Goal: Task Accomplishment & Management: Use online tool/utility

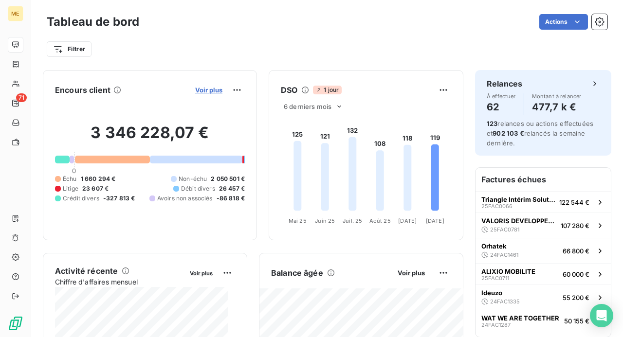
click at [205, 91] on span "Voir plus" at bounding box center [208, 90] width 27 height 8
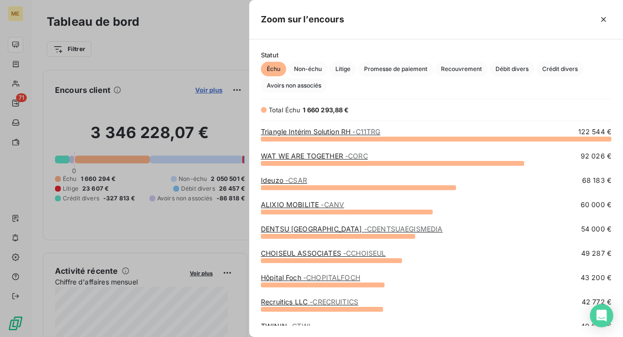
scroll to position [191, 366]
click at [560, 70] on span "Crédit divers" at bounding box center [559, 69] width 47 height 15
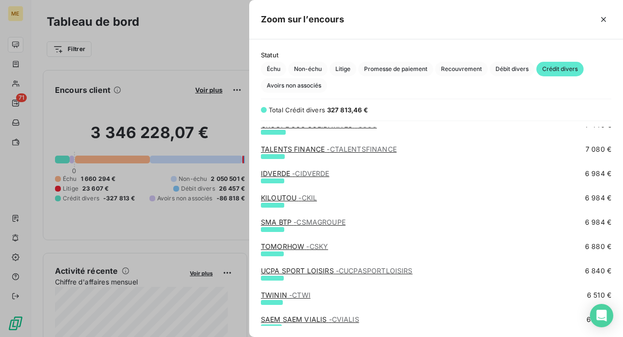
scroll to position [0, 0]
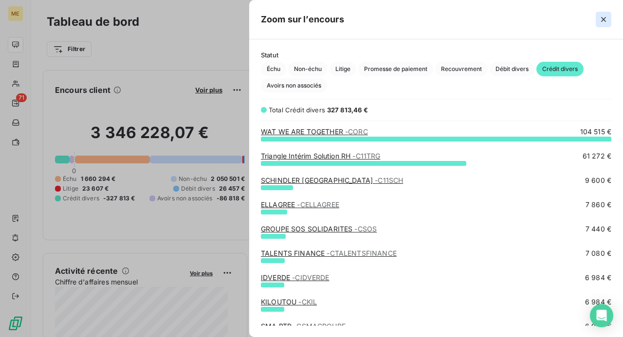
click at [601, 20] on icon "button" at bounding box center [604, 20] width 10 height 10
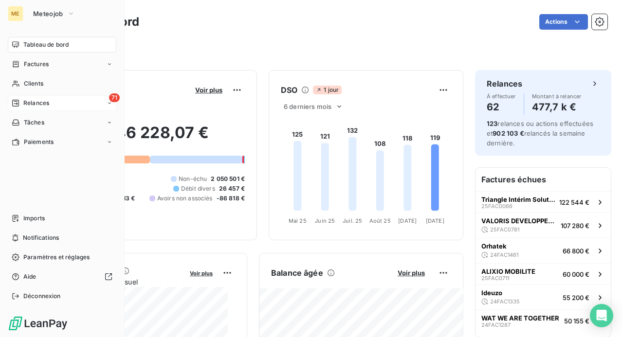
click at [37, 103] on span "Relances" at bounding box center [36, 103] width 26 height 9
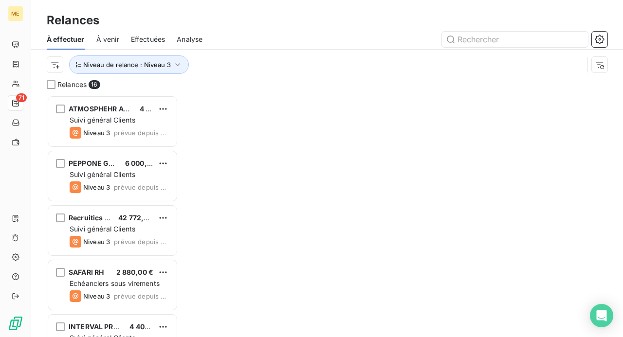
scroll to position [235, 124]
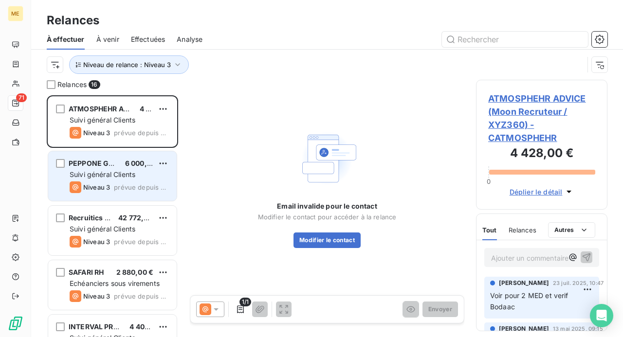
click at [120, 182] on div "Niveau 3 prévue depuis 8 jours" at bounding box center [119, 188] width 99 height 12
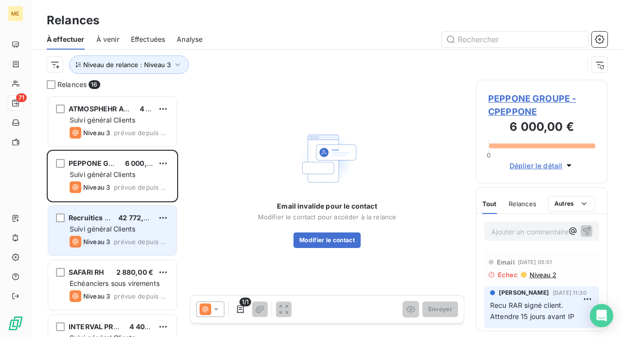
click at [120, 226] on span "Suivi général Clients" at bounding box center [103, 229] width 66 height 8
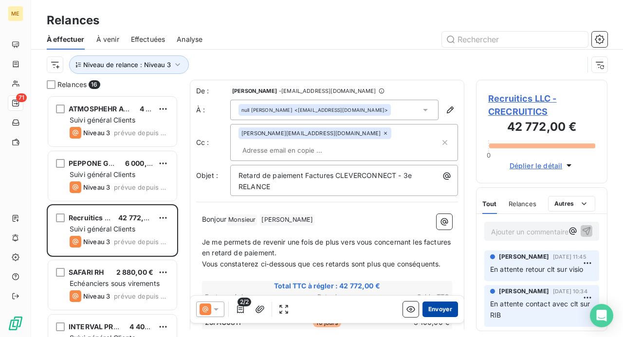
click at [431, 307] on button "Envoyer" at bounding box center [440, 310] width 36 height 16
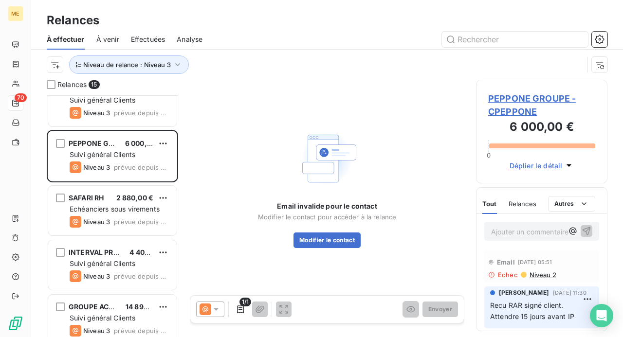
scroll to position [49, 0]
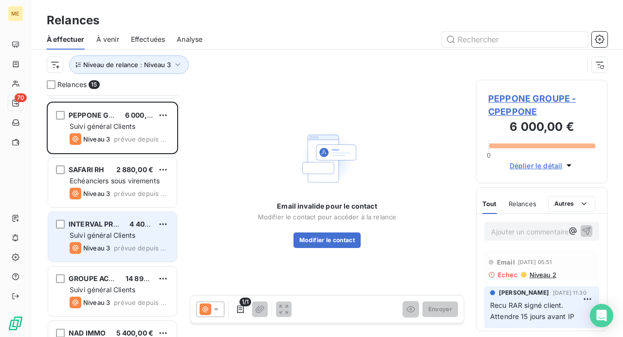
click at [114, 227] on span "INTERVAL PRESTATIONS" at bounding box center [111, 224] width 84 height 8
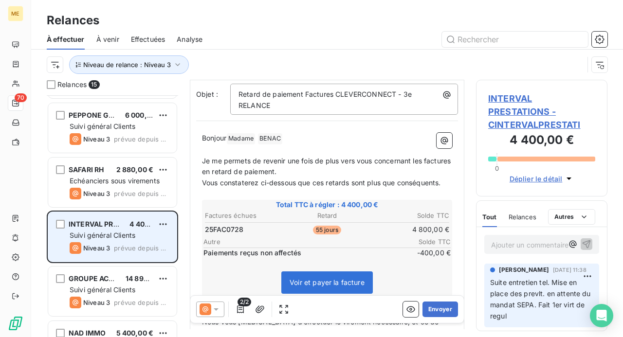
scroll to position [97, 0]
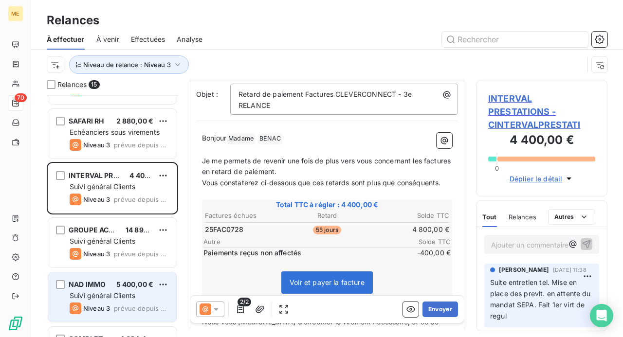
click at [141, 292] on div "Suivi général Clients" at bounding box center [119, 296] width 99 height 10
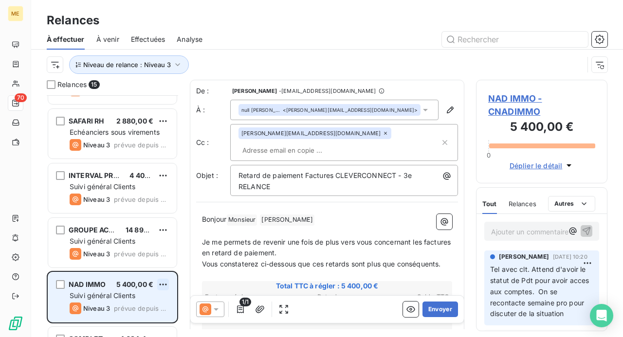
click at [164, 284] on html "ME 70 Relances À effectuer À venir Effectuées Analyse Niveau de relance : Nivea…" at bounding box center [311, 168] width 623 height 337
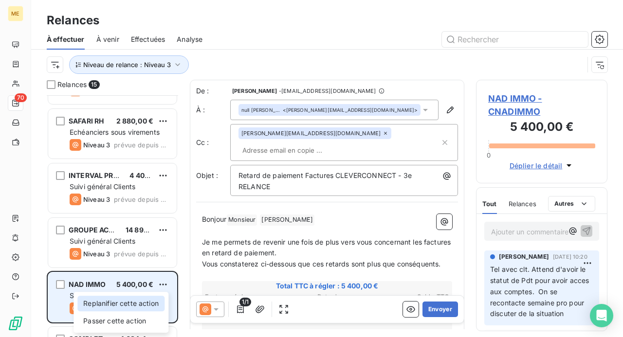
click at [145, 299] on div "Replanifier cette action" at bounding box center [120, 304] width 87 height 16
select select "9"
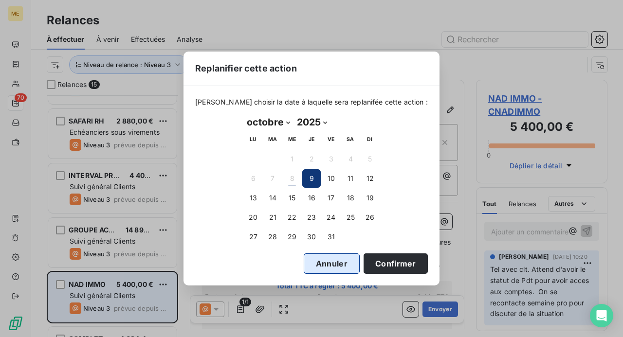
click at [322, 263] on button "Annuler" at bounding box center [332, 264] width 56 height 20
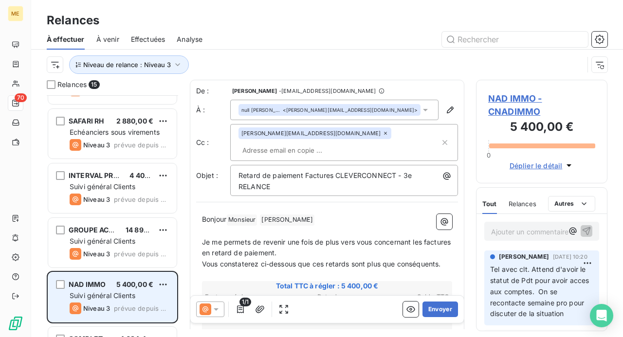
click at [216, 310] on icon at bounding box center [216, 310] width 5 height 2
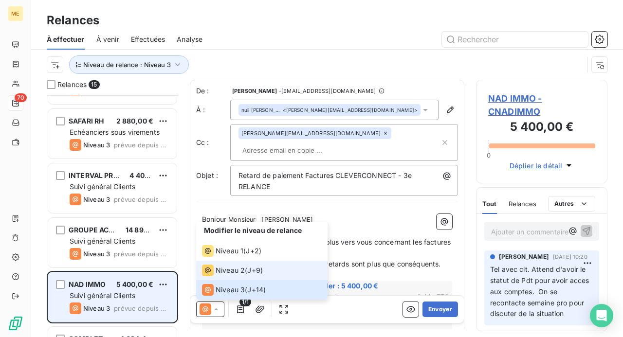
click at [233, 273] on span "Niveau 2" at bounding box center [230, 271] width 29 height 10
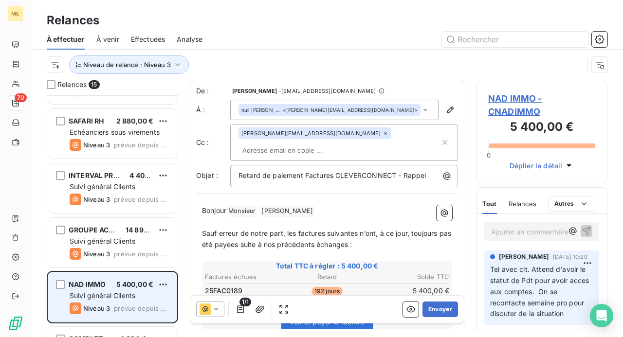
click at [365, 132] on div "[PERSON_NAME][EMAIL_ADDRESS][DOMAIN_NAME]" at bounding box center [338, 143] width 201 height 30
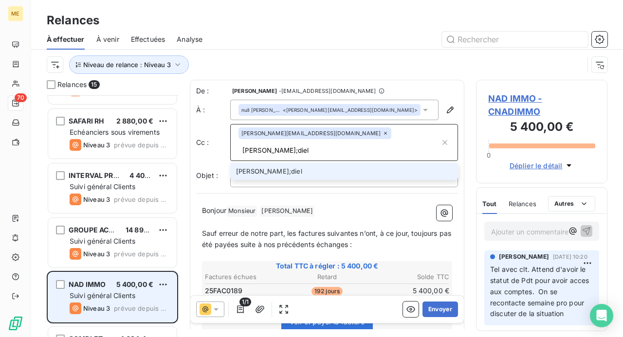
type input "[PERSON_NAME];dielh"
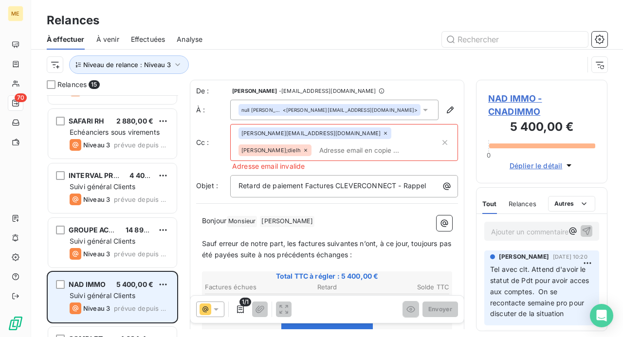
click at [309, 147] on icon at bounding box center [306, 150] width 6 height 6
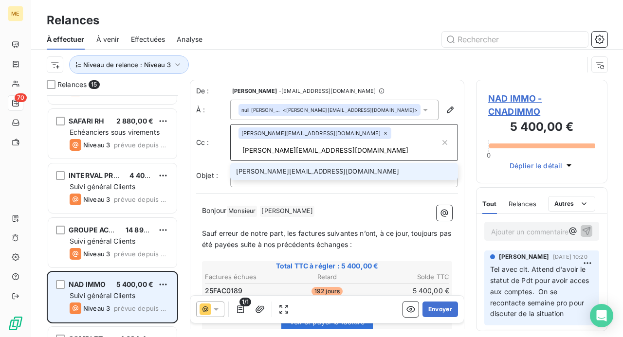
type input "[PERSON_NAME][EMAIL_ADDRESS][DOMAIN_NAME]"
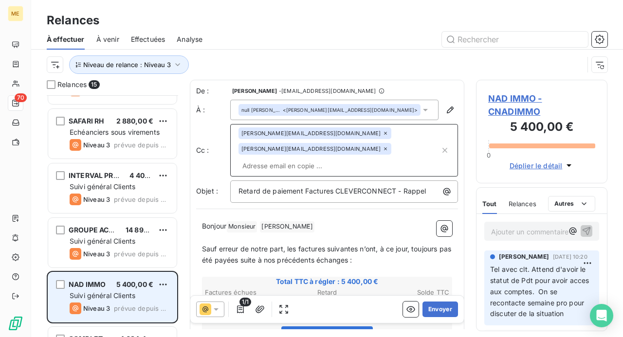
click at [383, 148] on icon at bounding box center [386, 149] width 6 height 6
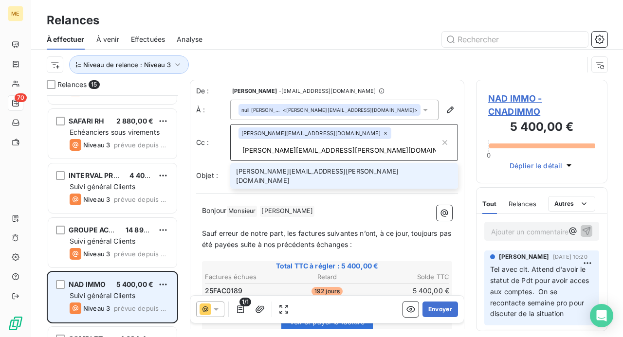
type input "[PERSON_NAME][EMAIL_ADDRESS][PERSON_NAME][DOMAIN_NAME]"
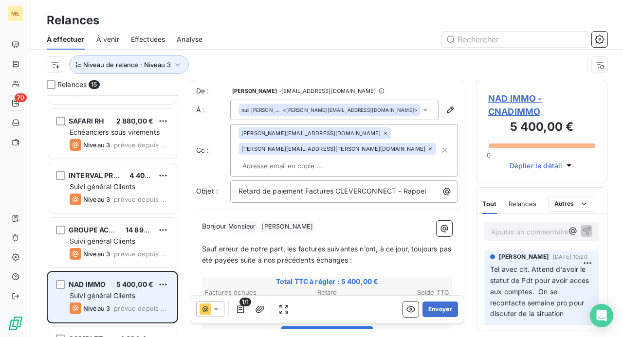
click at [320, 228] on p "Bonjour Monsieur ﻿ [PERSON_NAME] ﻿ ﻿" at bounding box center [327, 227] width 250 height 12
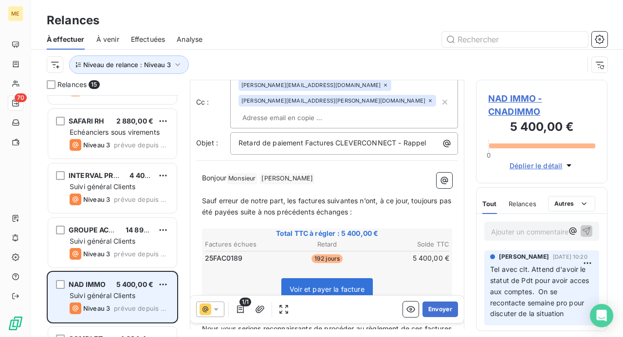
scroll to position [97, 0]
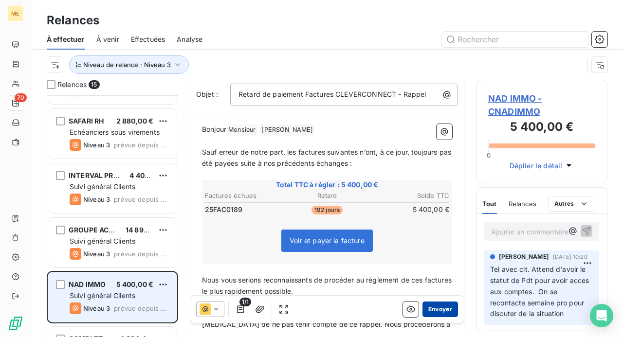
click at [435, 310] on button "Envoyer" at bounding box center [440, 310] width 36 height 16
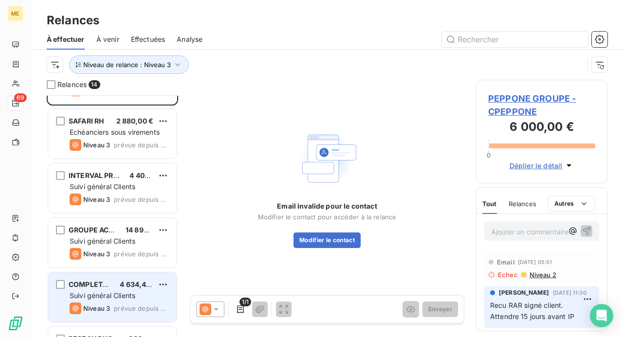
click at [126, 284] on span "4 634,40 €" at bounding box center [138, 284] width 37 height 8
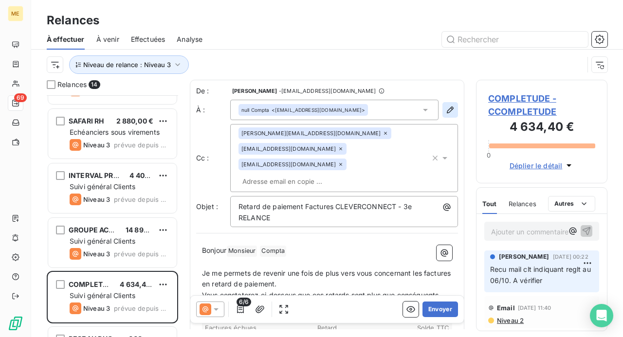
click at [445, 111] on icon "button" at bounding box center [450, 110] width 10 height 10
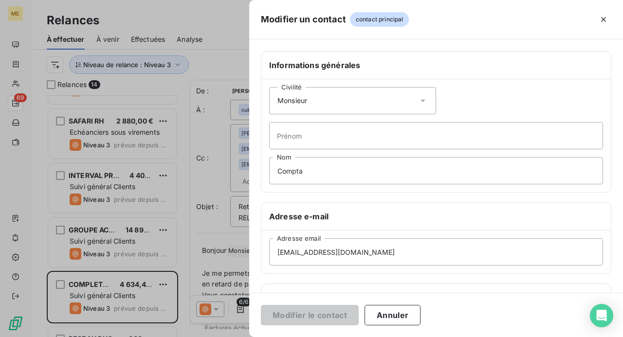
click at [419, 99] on icon at bounding box center [423, 101] width 10 height 10
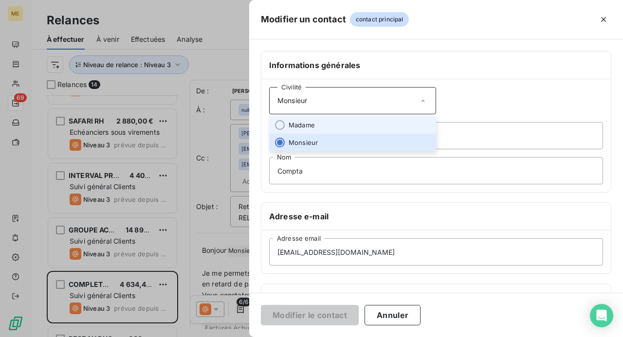
click at [388, 119] on li "Madame" at bounding box center [352, 125] width 167 height 18
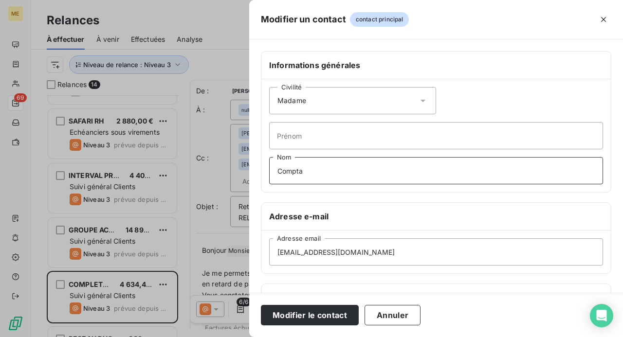
drag, startPoint x: 318, startPoint y: 167, endPoint x: 208, endPoint y: 176, distance: 110.3
click at [208, 337] on div "Modifier un contact contact principal Informations générales Civilité Madame Pr…" at bounding box center [311, 337] width 623 height 0
type input "Monsieur"
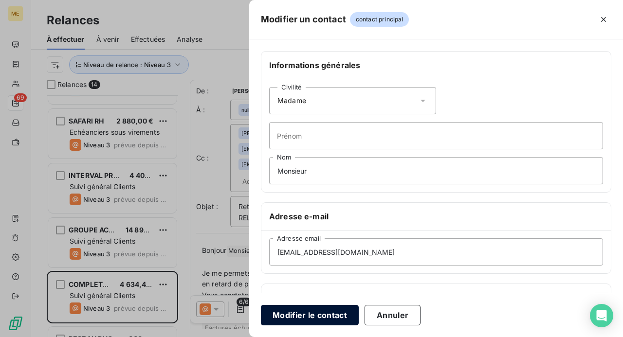
click at [311, 314] on button "Modifier le contact" at bounding box center [310, 315] width 98 height 20
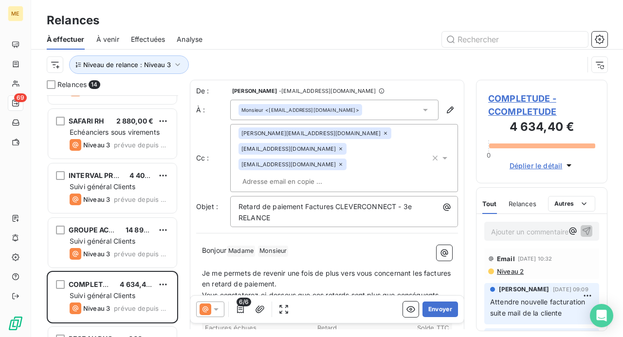
scroll to position [97, 0]
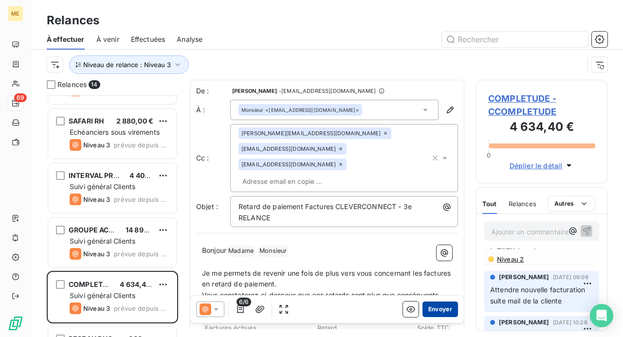
click at [441, 310] on button "Envoyer" at bounding box center [440, 310] width 36 height 16
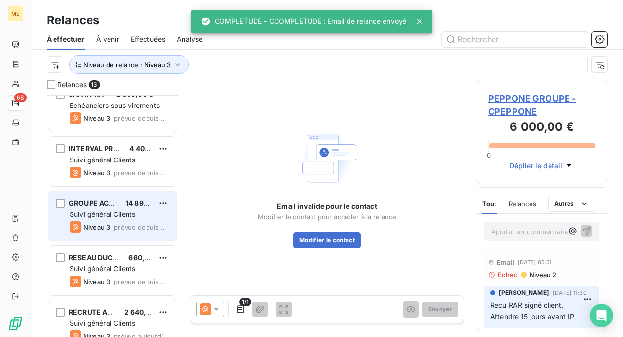
scroll to position [146, 0]
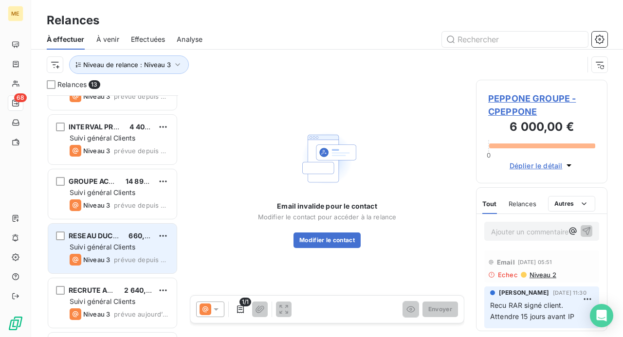
click at [143, 241] on div "RESEAU DUCRETET 660,00 € Suivi général Clients Niveau 3 prévue depuis [DATE]" at bounding box center [112, 249] width 128 height 50
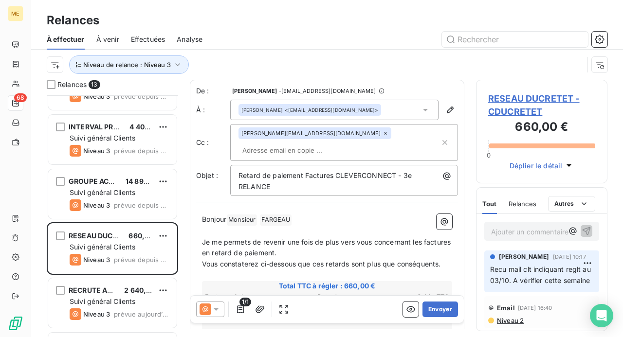
click at [217, 310] on icon at bounding box center [216, 310] width 10 height 10
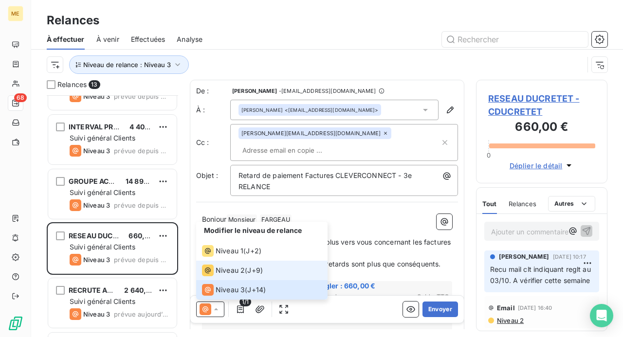
click at [235, 275] on span "Niveau 2" at bounding box center [230, 271] width 29 height 10
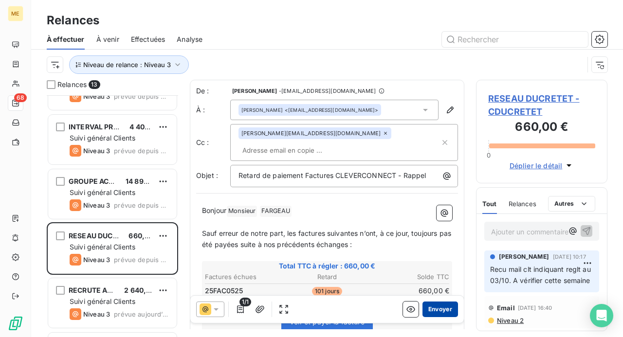
click at [437, 308] on button "Envoyer" at bounding box center [440, 310] width 36 height 16
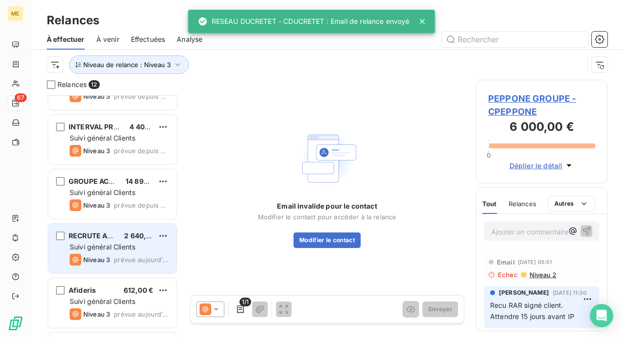
click at [111, 245] on span "Suivi général Clients" at bounding box center [103, 247] width 66 height 8
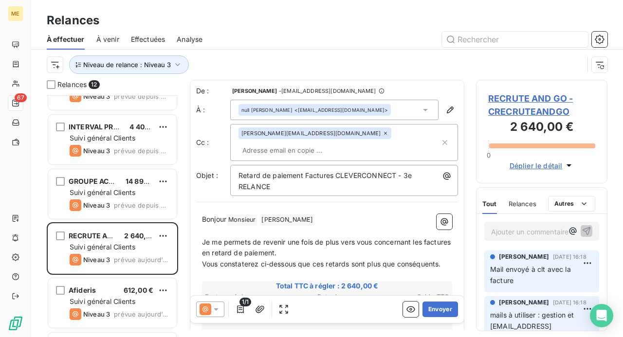
click at [217, 309] on icon at bounding box center [216, 310] width 5 height 2
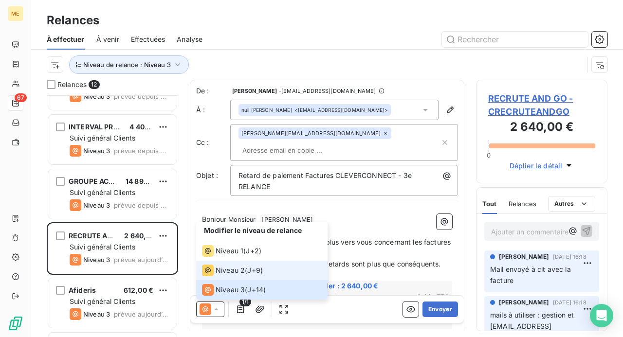
click at [233, 275] on span "Niveau 2" at bounding box center [230, 271] width 29 height 10
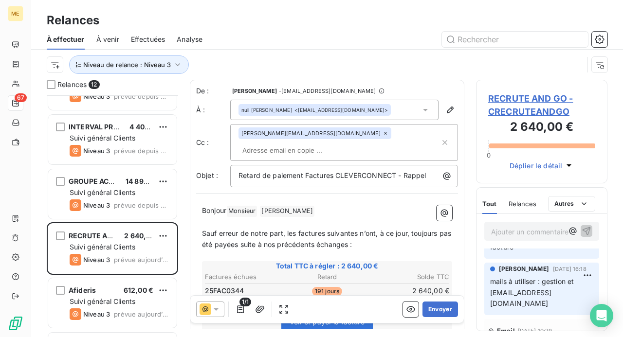
scroll to position [49, 0]
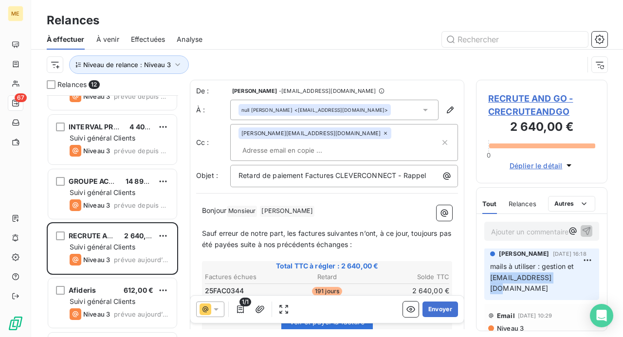
drag, startPoint x: 560, startPoint y: 277, endPoint x: 491, endPoint y: 279, distance: 69.1
click at [491, 279] on p "mails à utiliser : gestion et [EMAIL_ADDRESS][DOMAIN_NAME]" at bounding box center [541, 278] width 103 height 34
copy span "[EMAIL_ADDRESS][DOMAIN_NAME]"
click at [445, 110] on icon "button" at bounding box center [450, 110] width 10 height 10
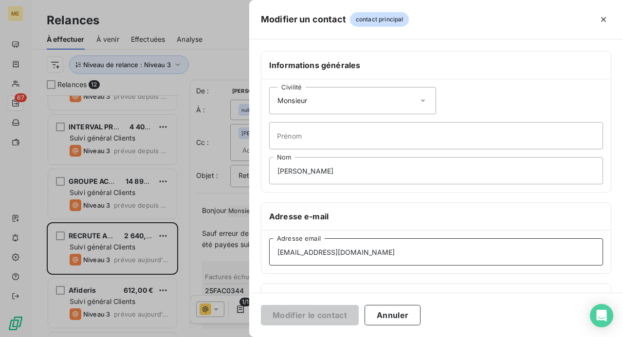
drag, startPoint x: 383, startPoint y: 249, endPoint x: 203, endPoint y: 244, distance: 179.6
click at [203, 337] on div "Modifier un contact contact principal Informations générales Civilité Monsieur …" at bounding box center [311, 337] width 623 height 0
paste input "my"
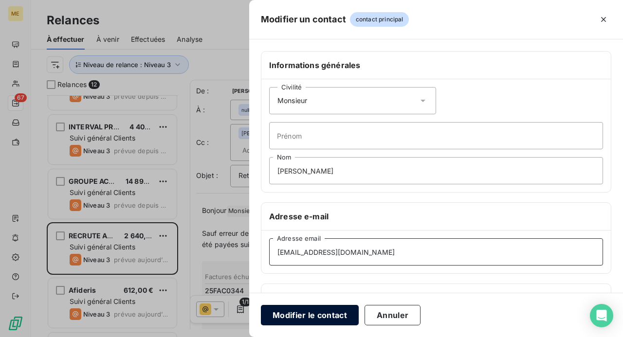
type input "[EMAIL_ADDRESS][DOMAIN_NAME]"
click at [308, 314] on button "Modifier le contact" at bounding box center [310, 315] width 98 height 20
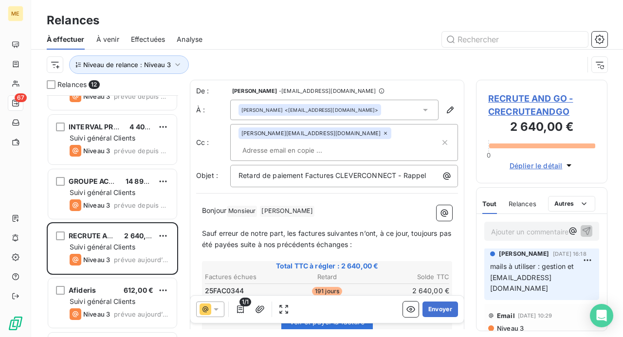
click at [347, 150] on div "[PERSON_NAME][EMAIL_ADDRESS][DOMAIN_NAME]" at bounding box center [338, 143] width 201 height 30
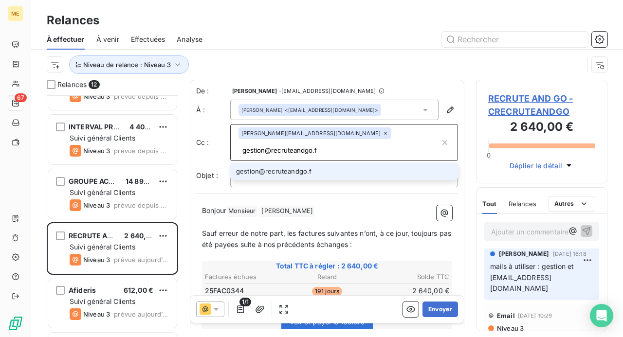
type input "[EMAIL_ADDRESS][DOMAIN_NAME]"
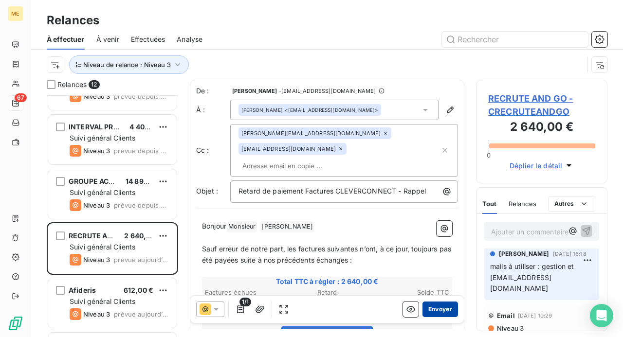
click at [434, 305] on button "Envoyer" at bounding box center [440, 310] width 36 height 16
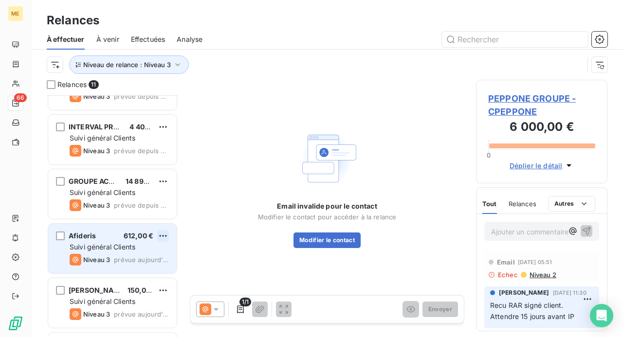
click at [165, 237] on html "ME 66 Relances À effectuer À venir Effectuées Analyse Niveau de relance : Nivea…" at bounding box center [311, 168] width 623 height 337
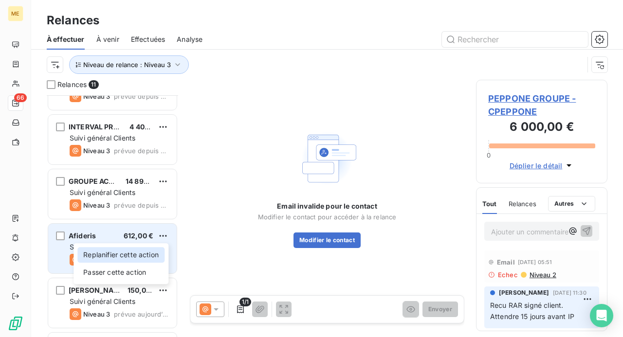
click at [157, 250] on div "Replanifier cette action" at bounding box center [120, 255] width 87 height 16
select select "9"
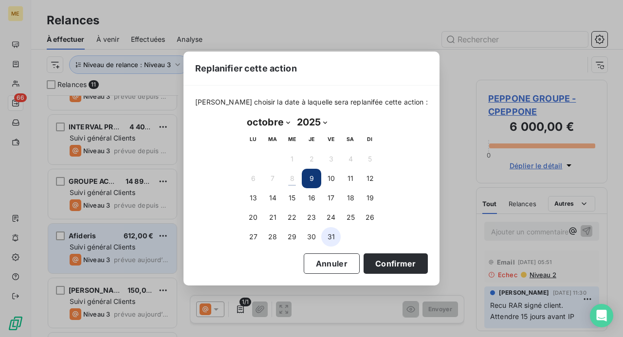
click at [328, 238] on button "31" at bounding box center [330, 236] width 19 height 19
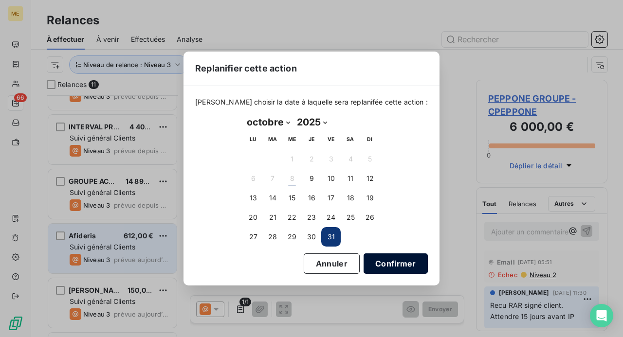
click at [388, 261] on button "Confirmer" at bounding box center [396, 264] width 64 height 20
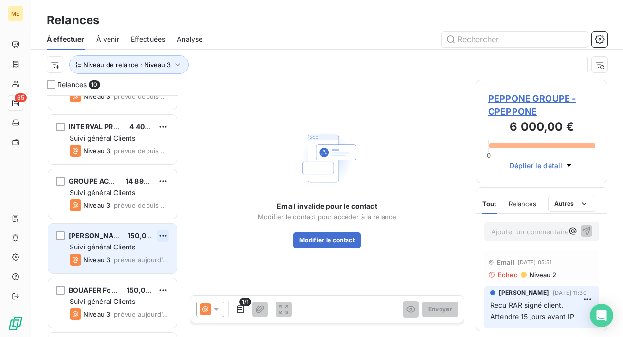
click at [165, 237] on html "ME 65 Relances À effectuer À venir Effectuées Analyse Niveau de relance : Nivea…" at bounding box center [311, 168] width 623 height 337
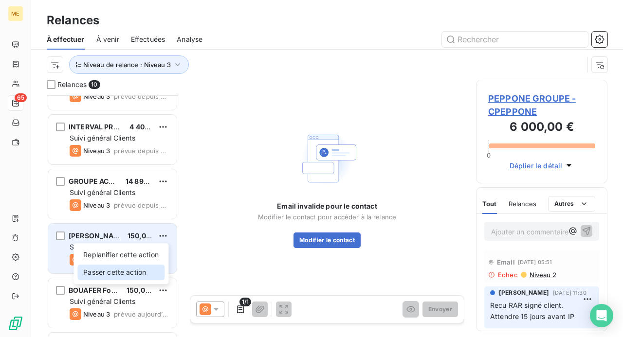
click at [148, 273] on div "Passer cette action" at bounding box center [120, 273] width 87 height 16
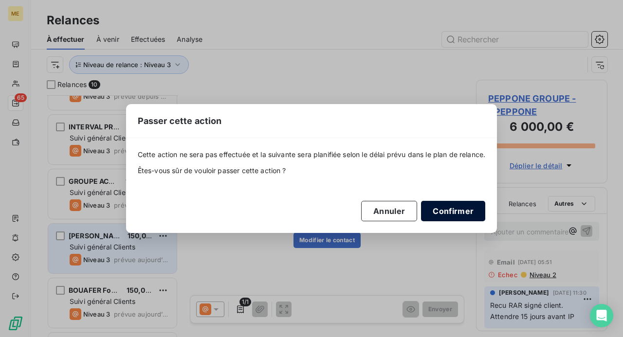
click at [462, 212] on button "Confirmer" at bounding box center [453, 211] width 64 height 20
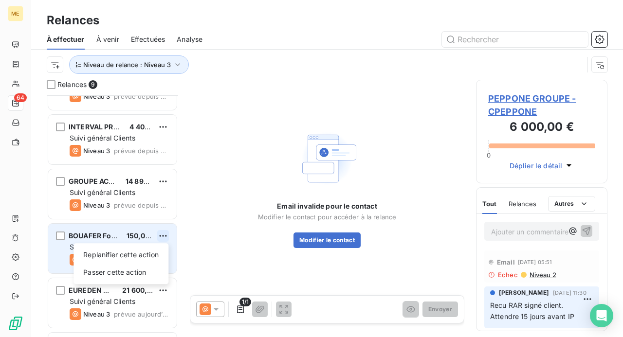
click at [165, 237] on html "ME 64 Relances À effectuer À venir Effectuées Analyse Niveau de relance : Nivea…" at bounding box center [311, 168] width 623 height 337
click at [143, 266] on div "Passer cette action" at bounding box center [120, 273] width 87 height 16
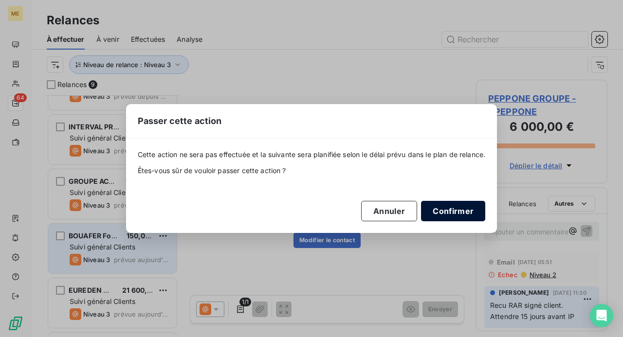
click at [462, 211] on button "Confirmer" at bounding box center [453, 211] width 64 height 20
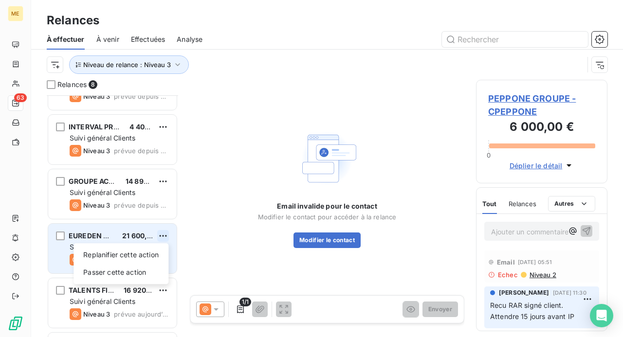
click at [163, 237] on html "ME 63 Relances À effectuer À venir Effectuées Analyse Niveau de relance : Nivea…" at bounding box center [311, 168] width 623 height 337
click at [142, 269] on div "Passer cette action" at bounding box center [120, 273] width 87 height 16
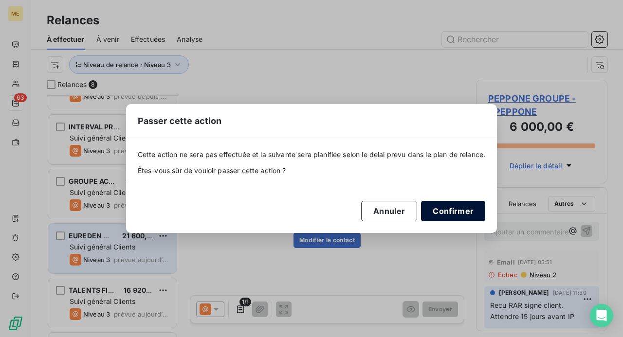
click at [456, 210] on button "Confirmer" at bounding box center [453, 211] width 64 height 20
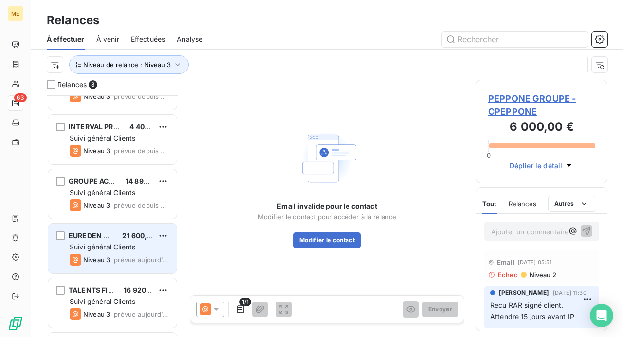
scroll to position [140, 0]
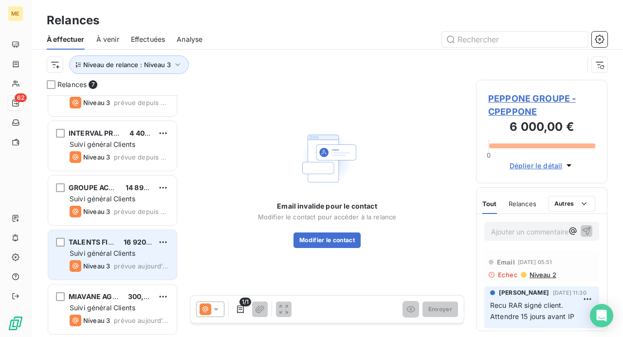
click at [155, 250] on div "Suivi général Clients" at bounding box center [119, 254] width 99 height 10
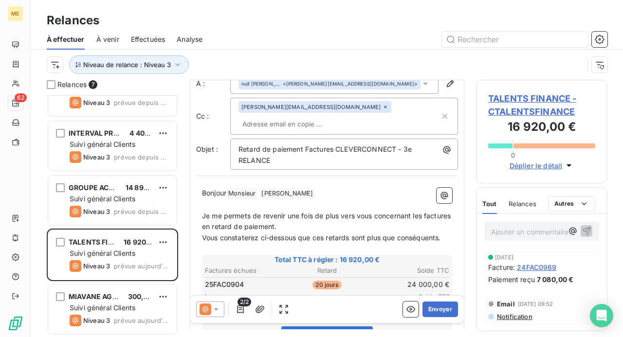
scroll to position [49, 0]
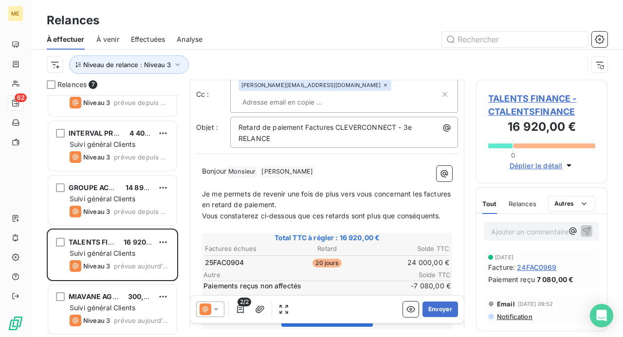
click at [533, 113] on span "TALENTS FINANCE - CTALENTSFINANCE" at bounding box center [541, 105] width 107 height 26
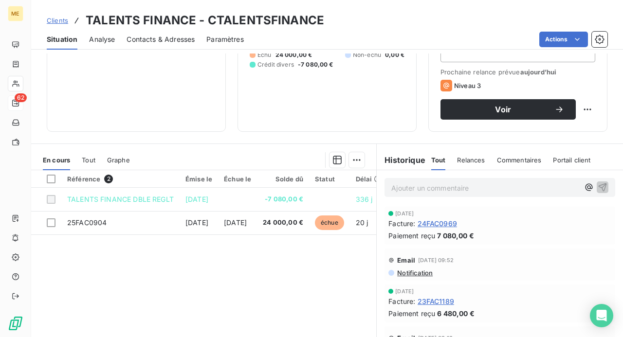
scroll to position [86, 0]
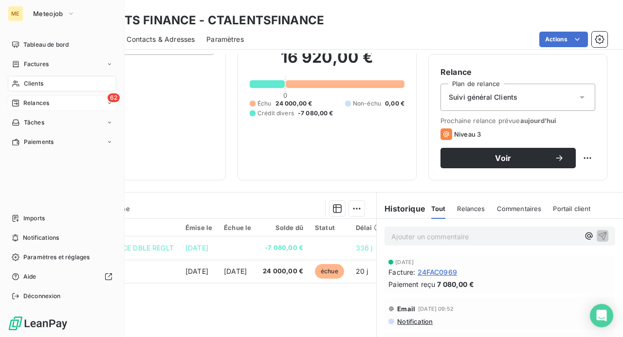
click at [36, 104] on span "Relances" at bounding box center [36, 103] width 26 height 9
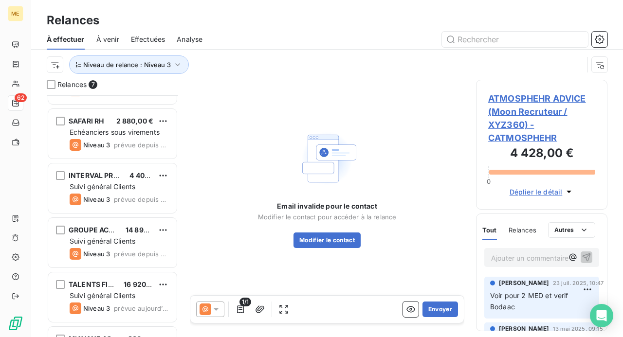
scroll to position [140, 0]
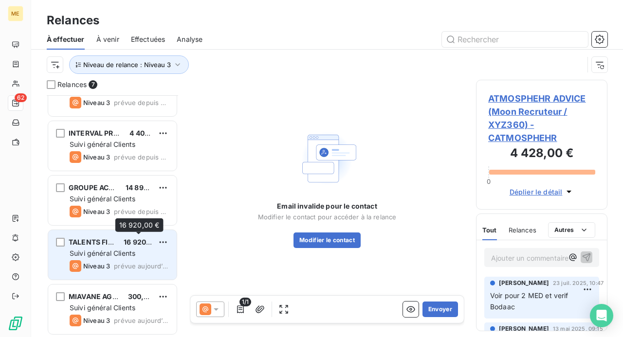
click at [149, 244] on span "16 920,00 €" at bounding box center [144, 242] width 40 height 8
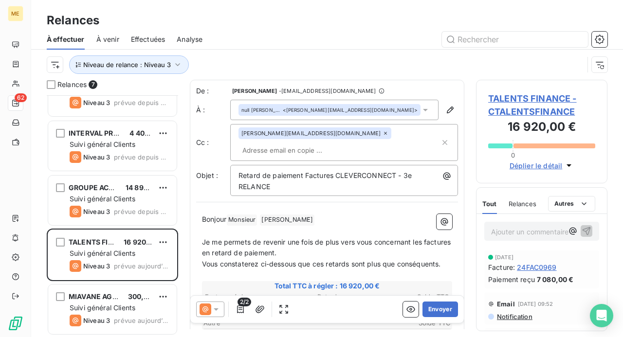
click at [216, 310] on icon at bounding box center [216, 310] width 5 height 2
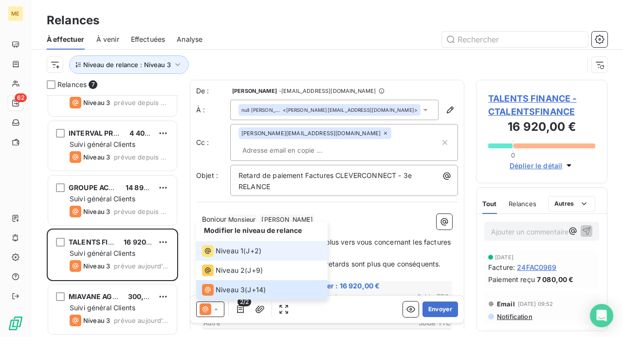
click at [233, 249] on span "Niveau 1" at bounding box center [230, 251] width 28 height 10
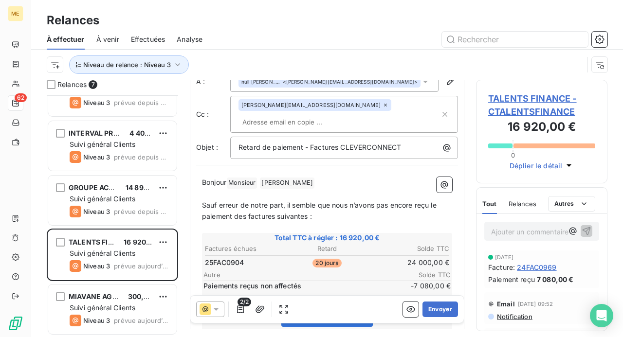
scroll to position [50, 0]
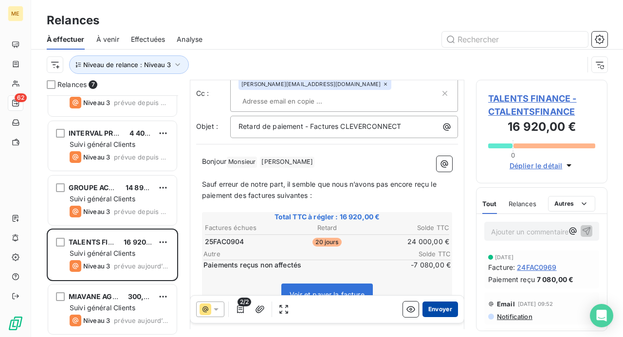
click at [430, 308] on button "Envoyer" at bounding box center [440, 310] width 36 height 16
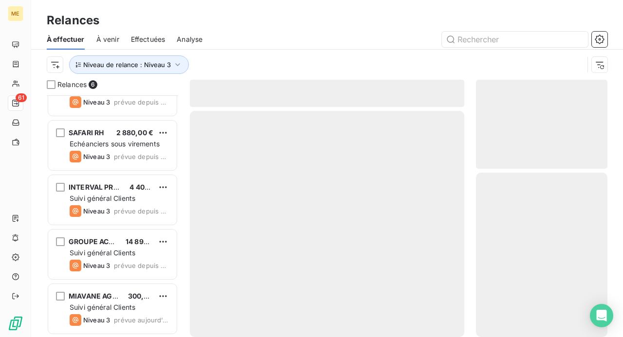
scroll to position [85, 0]
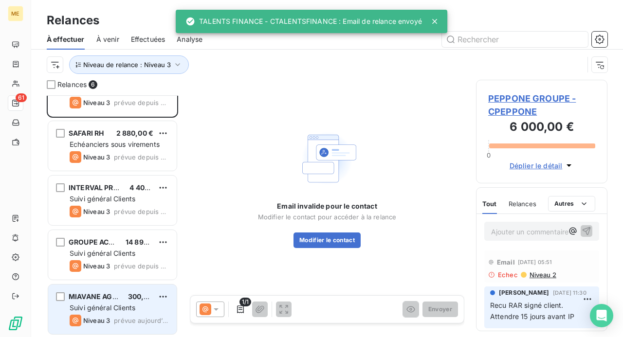
click at [120, 296] on span "MIAVANE AGENCY" at bounding box center [100, 296] width 63 height 8
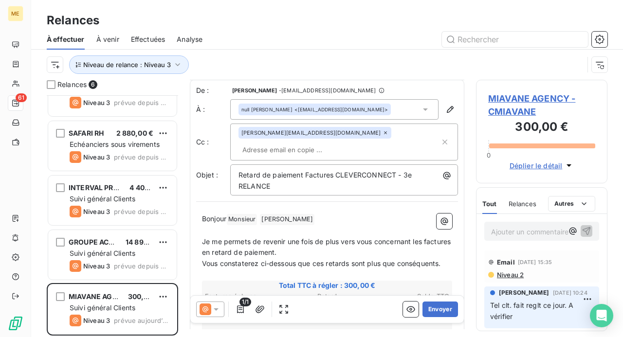
scroll to position [50, 0]
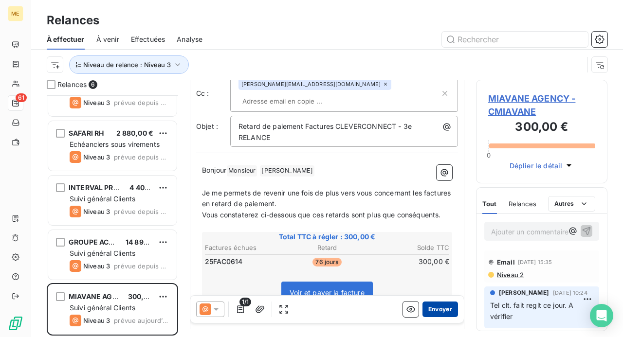
click at [440, 309] on button "Envoyer" at bounding box center [440, 310] width 36 height 16
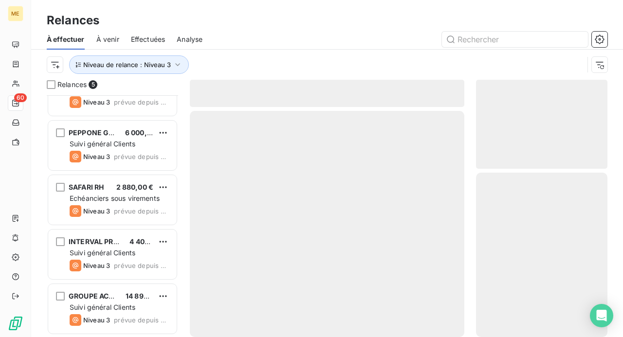
scroll to position [31, 0]
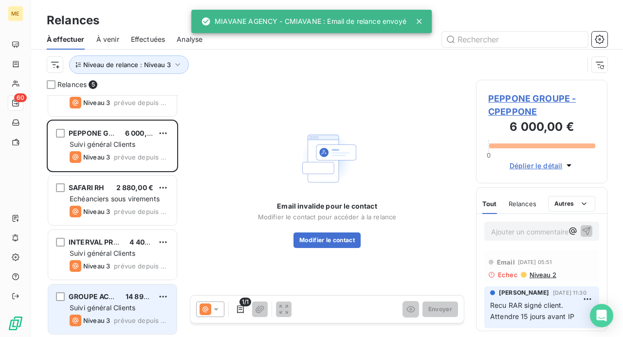
click at [145, 303] on div "Suivi général Clients" at bounding box center [119, 308] width 99 height 10
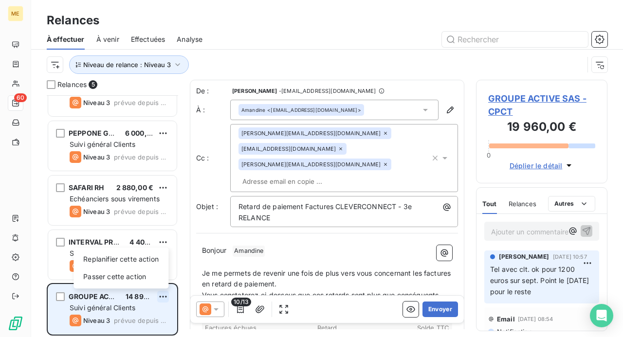
click at [164, 297] on html "ME 60 Relances À effectuer À venir Effectuées Analyse Niveau de relance : Nivea…" at bounding box center [311, 168] width 623 height 337
click at [160, 264] on div "Replanifier cette action" at bounding box center [120, 260] width 87 height 16
select select "9"
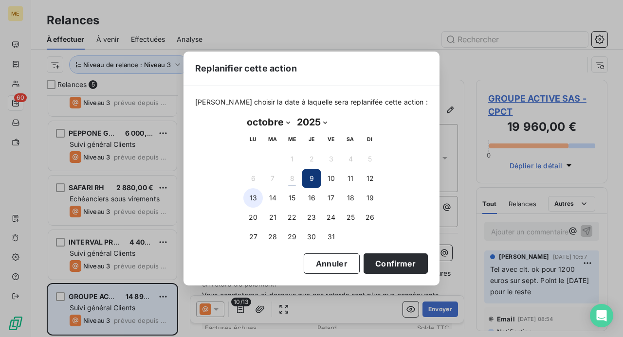
click at [250, 198] on button "13" at bounding box center [252, 197] width 19 height 19
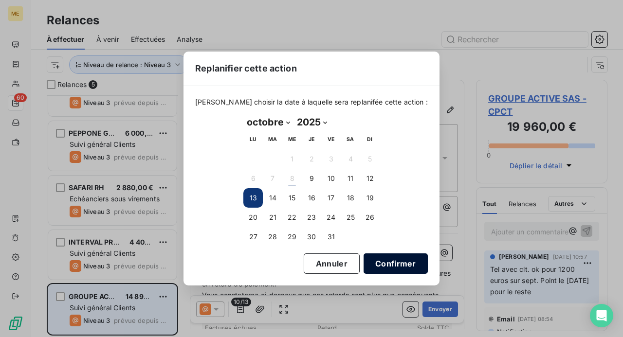
click at [384, 265] on button "Confirmer" at bounding box center [396, 264] width 64 height 20
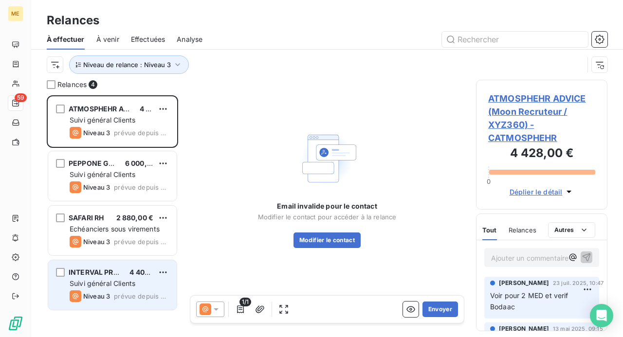
click at [128, 279] on div "Suivi général Clients" at bounding box center [119, 284] width 99 height 10
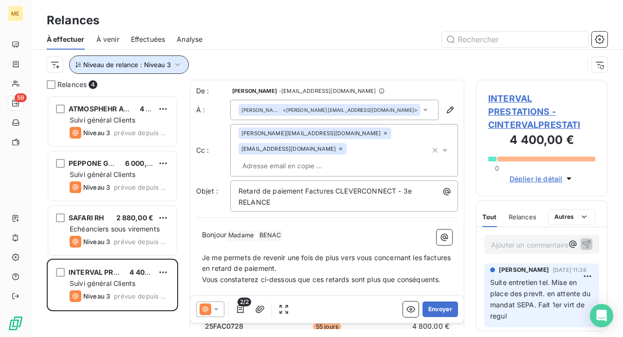
click at [174, 66] on icon "button" at bounding box center [178, 65] width 10 height 10
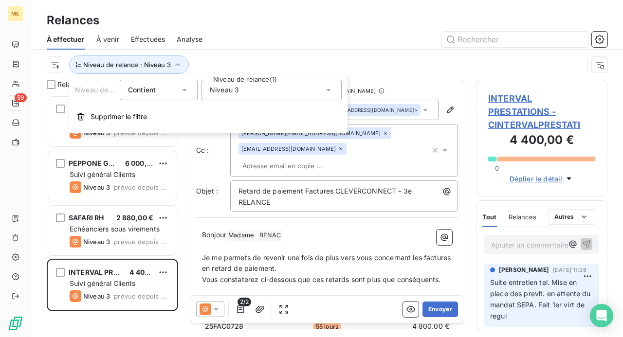
click at [326, 90] on icon at bounding box center [329, 90] width 10 height 10
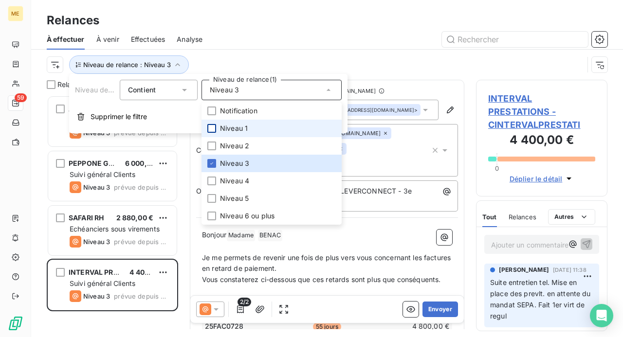
click at [212, 127] on div at bounding box center [211, 128] width 9 height 9
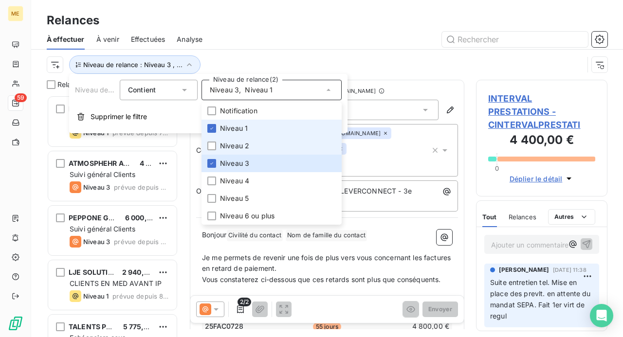
scroll to position [235, 124]
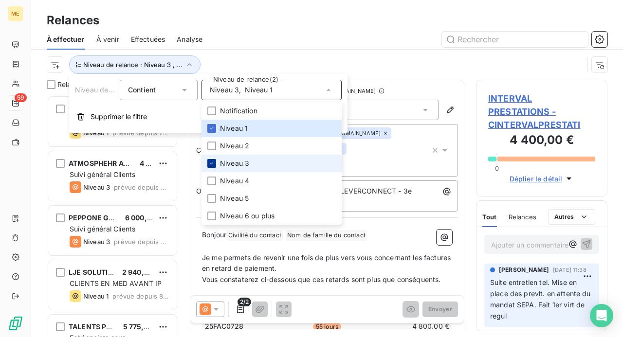
click at [212, 164] on icon at bounding box center [212, 164] width 6 height 6
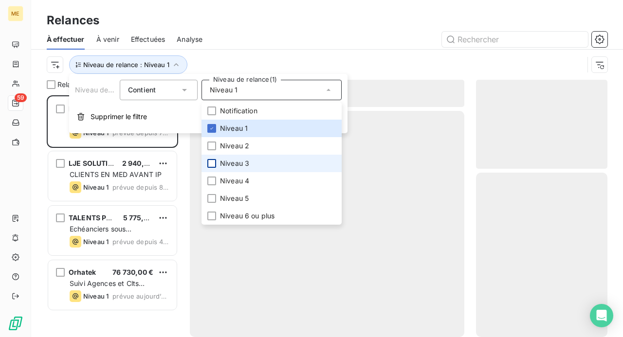
scroll to position [235, 124]
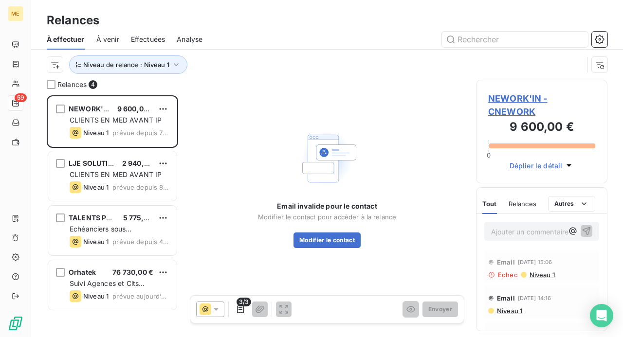
click at [283, 35] on div at bounding box center [410, 40] width 393 height 16
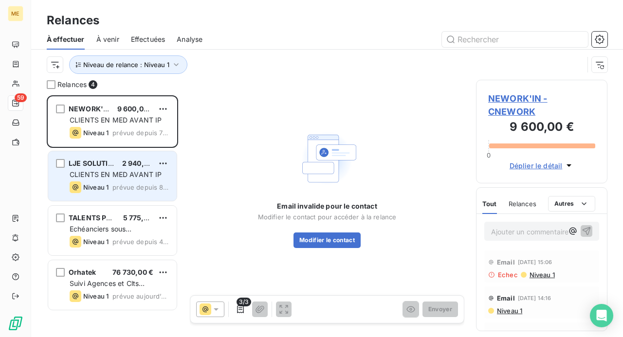
click at [130, 178] on span "CLIENTS EN MED AVANT IP" at bounding box center [116, 174] width 92 height 8
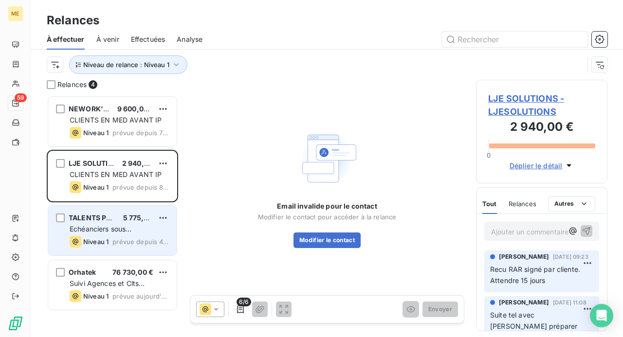
click at [118, 218] on div "TALENTS PULSE 5 775,00 €" at bounding box center [119, 218] width 99 height 9
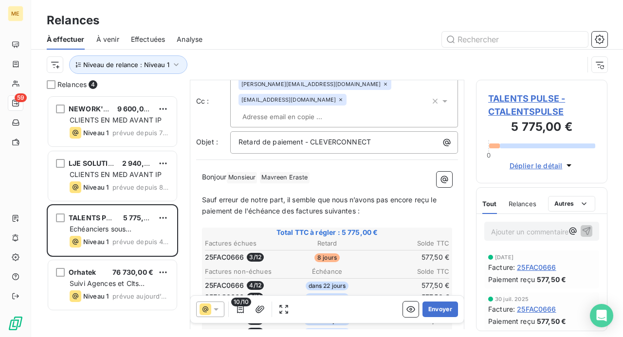
scroll to position [98, 0]
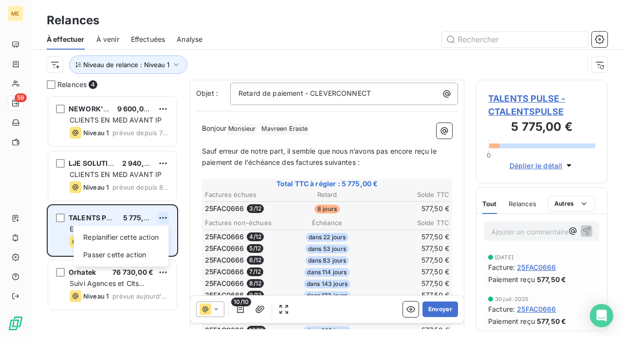
click at [162, 218] on html "ME 59 Relances À effectuer À venir Effectuées Analyse Niveau de relance : Nivea…" at bounding box center [311, 168] width 623 height 337
click at [159, 236] on div "Replanifier cette action" at bounding box center [120, 238] width 87 height 16
select select "9"
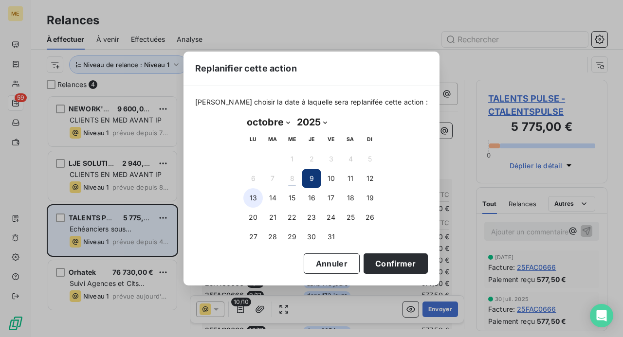
click at [248, 200] on button "13" at bounding box center [252, 197] width 19 height 19
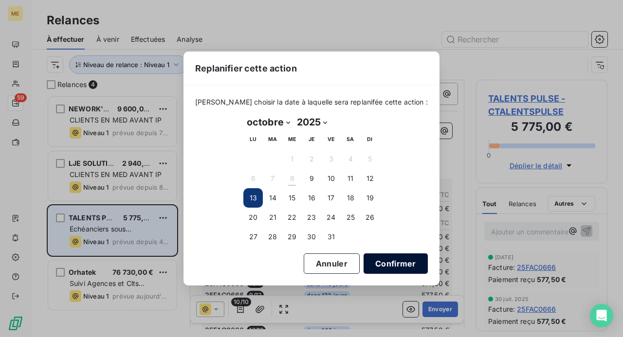
click at [392, 264] on button "Confirmer" at bounding box center [396, 264] width 64 height 20
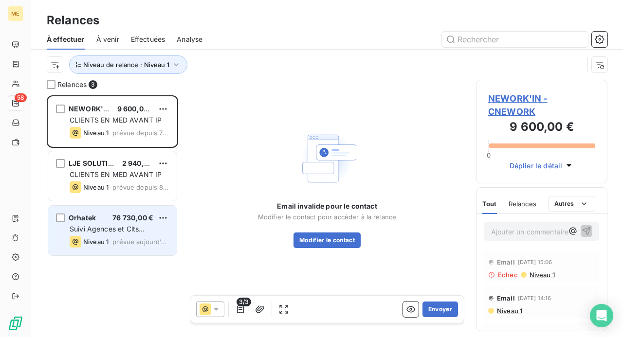
click at [149, 234] on div "Orhatek 76 730,00 € Suivi Agences et Clts particuliers Niveau 1 prévue [DATE]" at bounding box center [112, 231] width 128 height 50
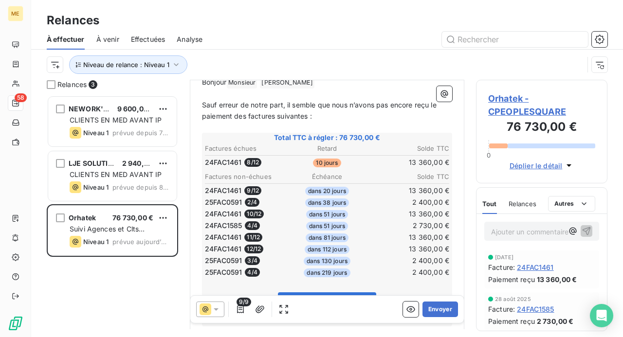
scroll to position [147, 0]
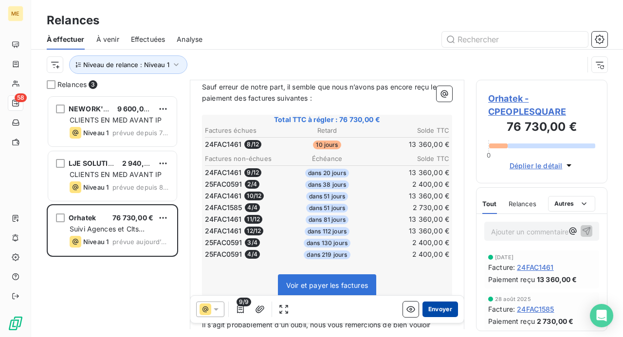
click at [438, 310] on button "Envoyer" at bounding box center [440, 310] width 36 height 16
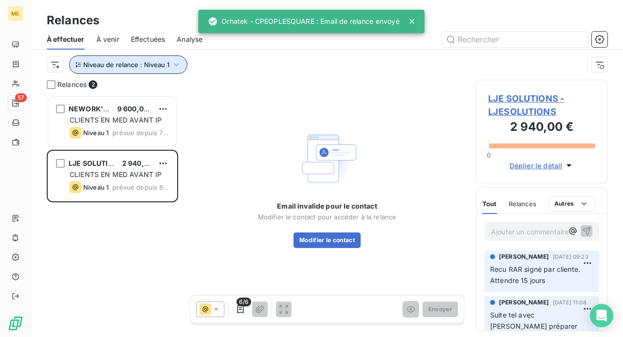
click at [174, 64] on icon "button" at bounding box center [176, 64] width 5 height 3
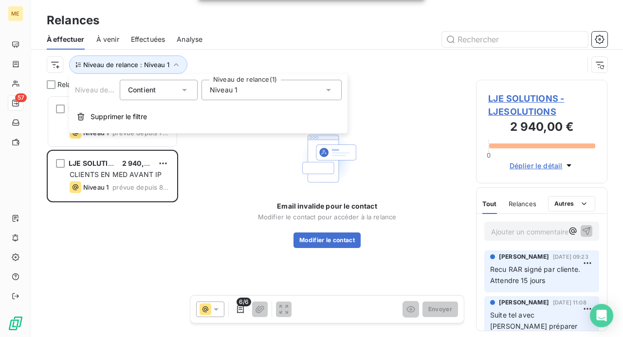
click at [226, 89] on span "Niveau 1" at bounding box center [224, 90] width 28 height 10
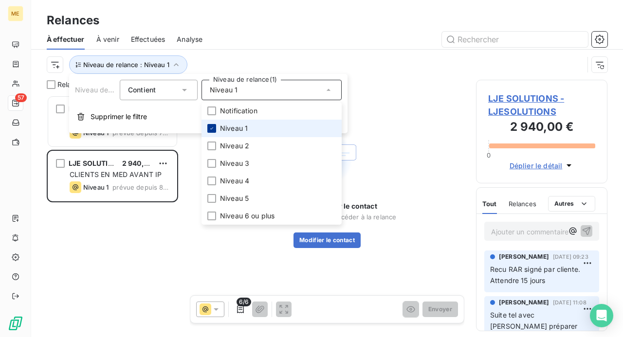
click at [212, 129] on icon at bounding box center [212, 129] width 6 height 6
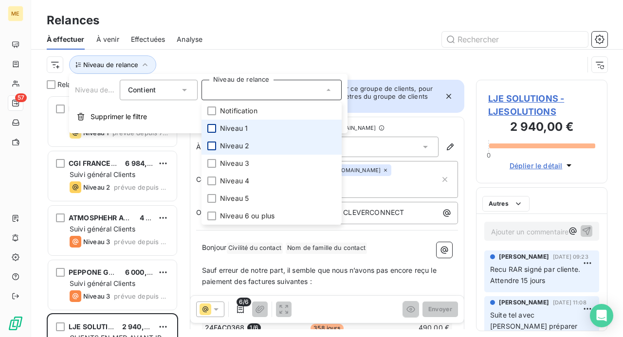
scroll to position [235, 124]
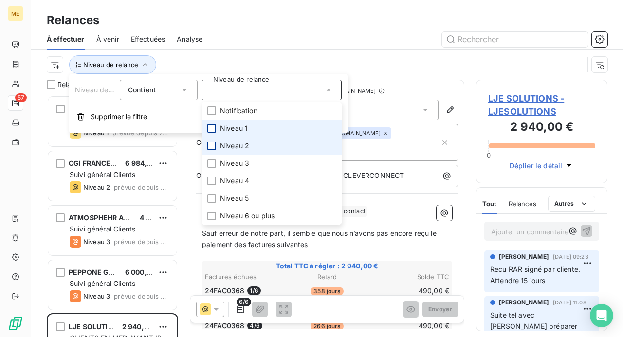
click at [211, 142] on div at bounding box center [211, 146] width 9 height 9
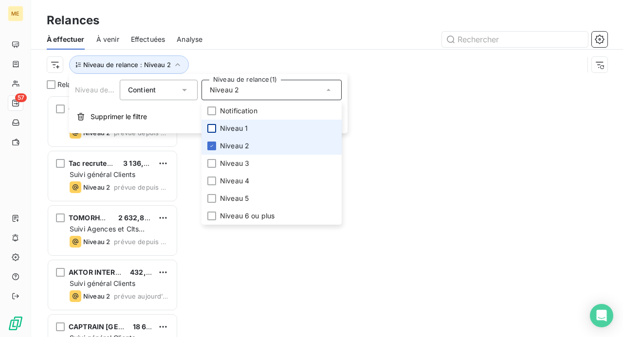
scroll to position [235, 124]
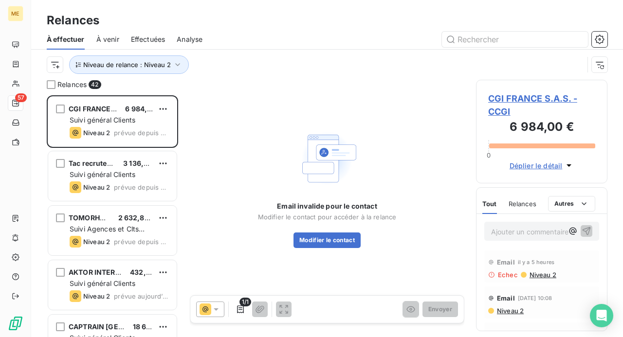
click at [230, 59] on div "Niveau de relance : Niveau 2" at bounding box center [315, 64] width 537 height 18
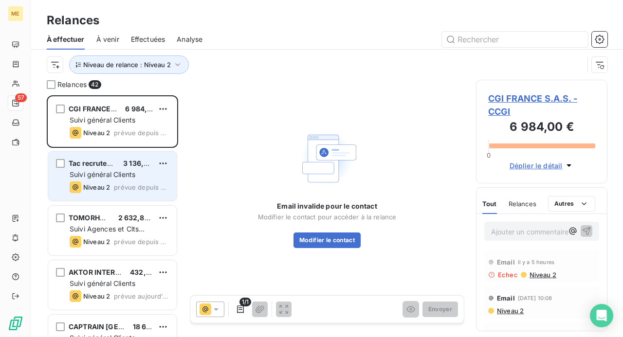
click at [119, 166] on div "Tac recrutement 3 136,80 €" at bounding box center [119, 163] width 99 height 9
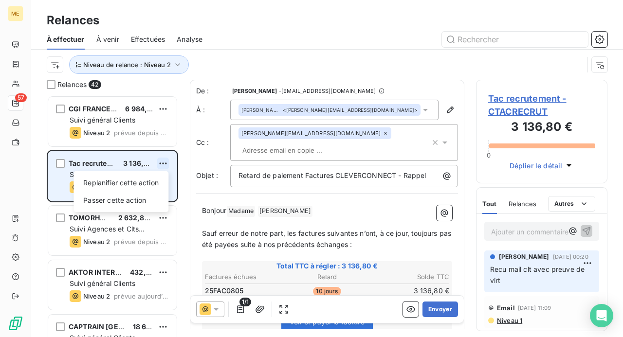
click at [162, 164] on html "ME 57 Relances À effectuer À venir Effectuées Analyse Niveau de relance : Nivea…" at bounding box center [311, 168] width 623 height 337
click at [149, 179] on div "Replanifier cette action" at bounding box center [120, 183] width 87 height 16
select select "9"
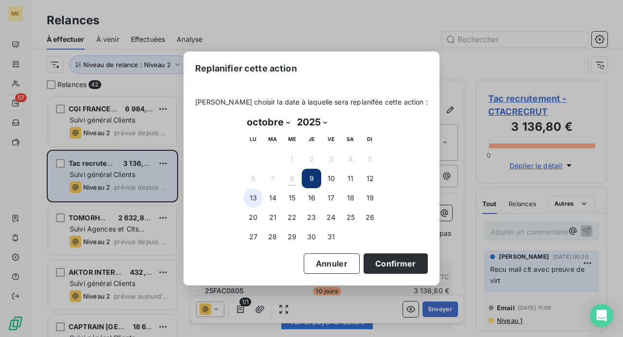
click at [255, 196] on button "13" at bounding box center [252, 197] width 19 height 19
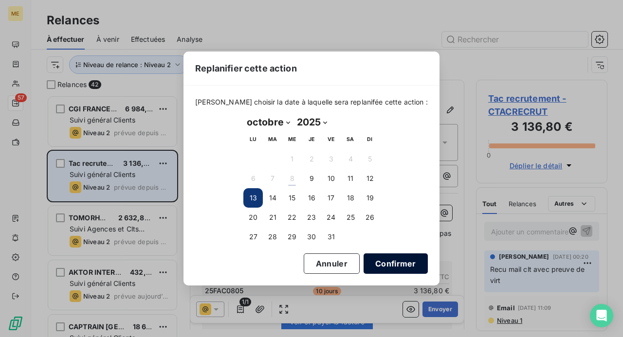
click at [383, 264] on button "Confirmer" at bounding box center [396, 264] width 64 height 20
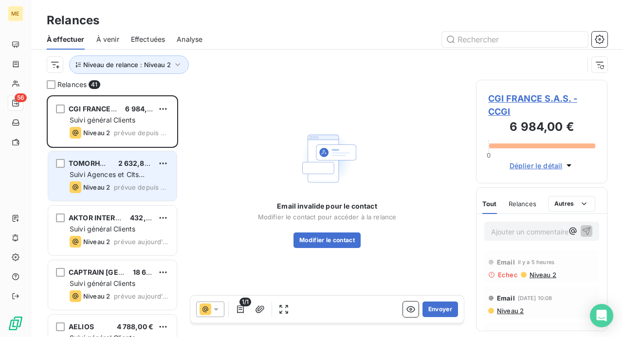
click at [155, 185] on span "prévue depuis hier" at bounding box center [141, 187] width 55 height 8
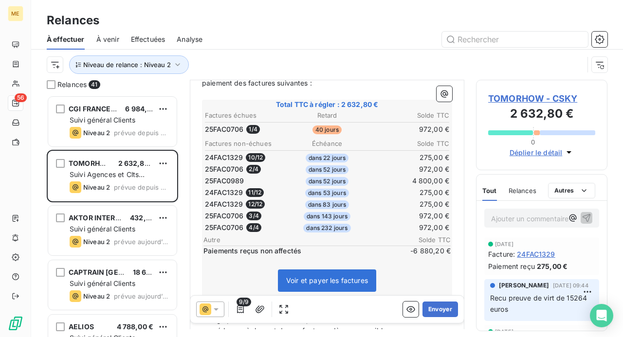
scroll to position [97, 0]
